Goal: Navigation & Orientation: Find specific page/section

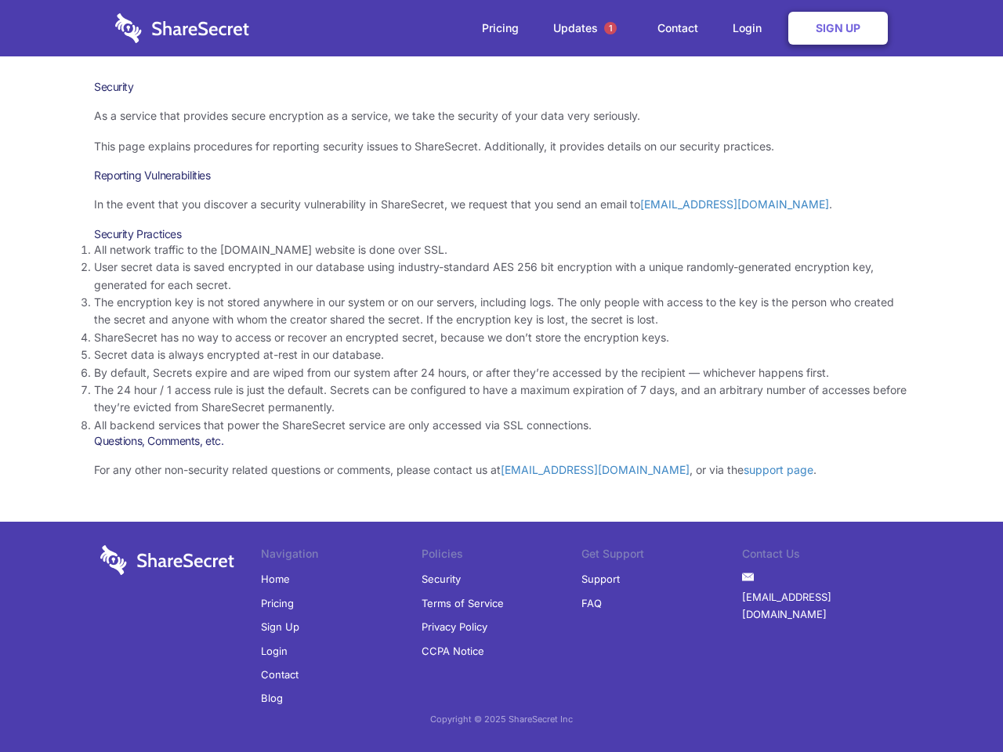
click at [502, 376] on li "By default, Secrets expire and are wiped from our system after 24 hours, or aft…" at bounding box center [501, 372] width 815 height 17
click at [610, 28] on span "1" at bounding box center [610, 28] width 13 height 13
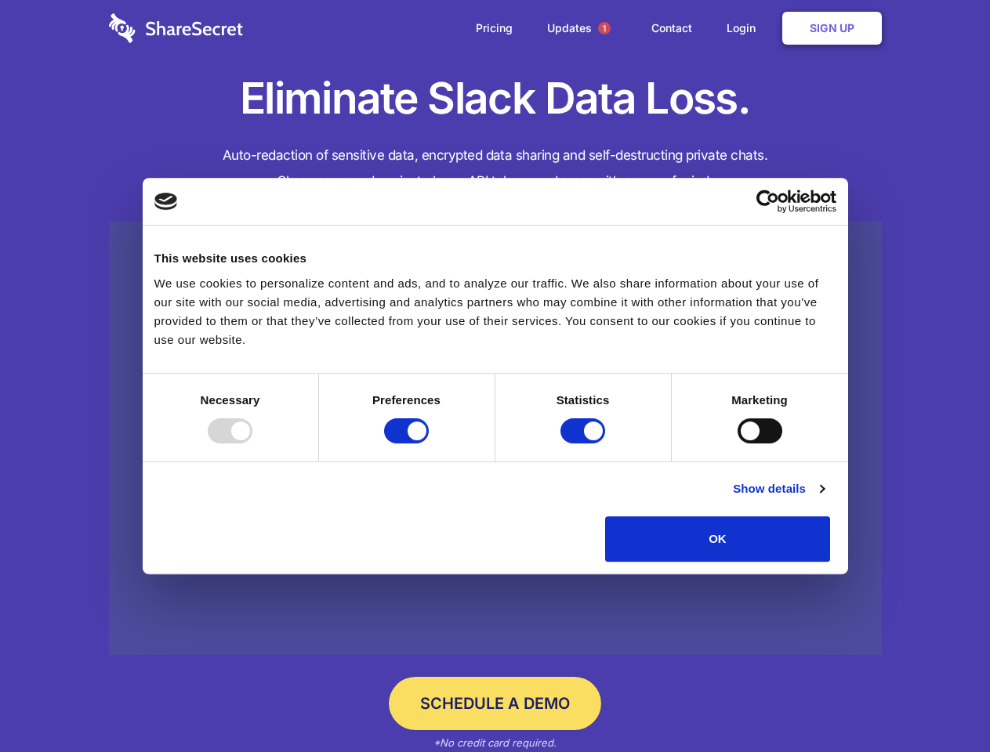
click at [252, 444] on div at bounding box center [230, 430] width 45 height 25
click at [429, 444] on input "Preferences" at bounding box center [406, 430] width 45 height 25
checkbox input "false"
click at [585, 444] on input "Statistics" at bounding box center [582, 430] width 45 height 25
checkbox input "false"
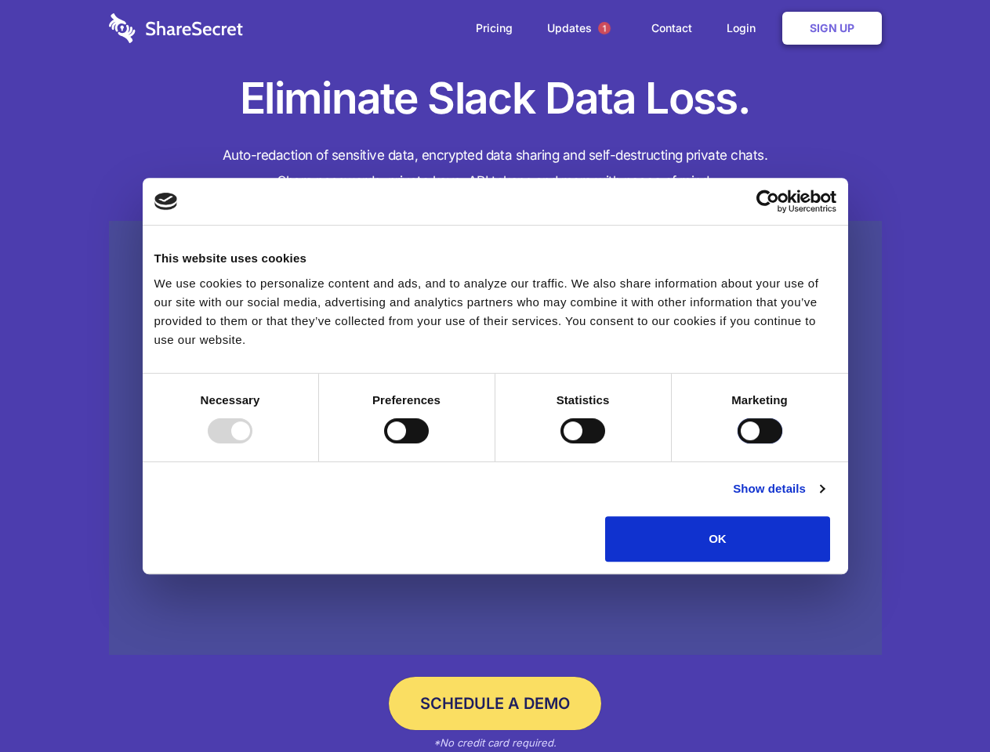
click at [737, 444] on input "Marketing" at bounding box center [759, 430] width 45 height 25
checkbox input "true"
click at [824, 498] on link "Show details" at bounding box center [778, 489] width 91 height 19
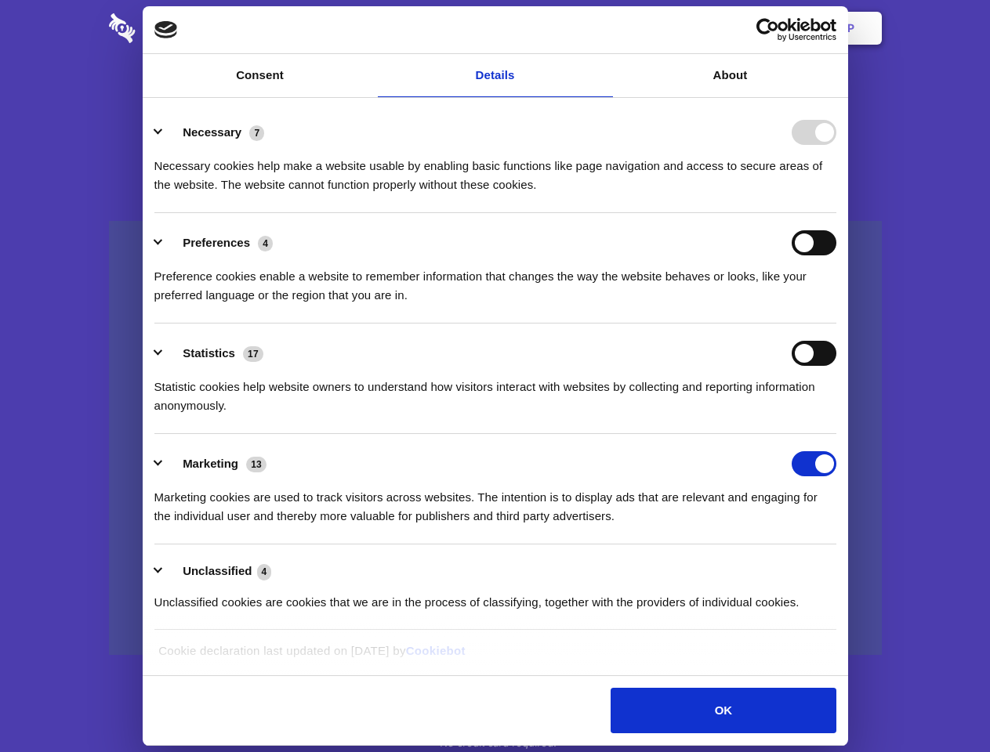
click at [836, 213] on li "Necessary 7 Necessary cookies help make a website usable by enabling basic func…" at bounding box center [495, 158] width 682 height 110
click at [603, 28] on span "1" at bounding box center [604, 28] width 13 height 13
